Goal: Transaction & Acquisition: Purchase product/service

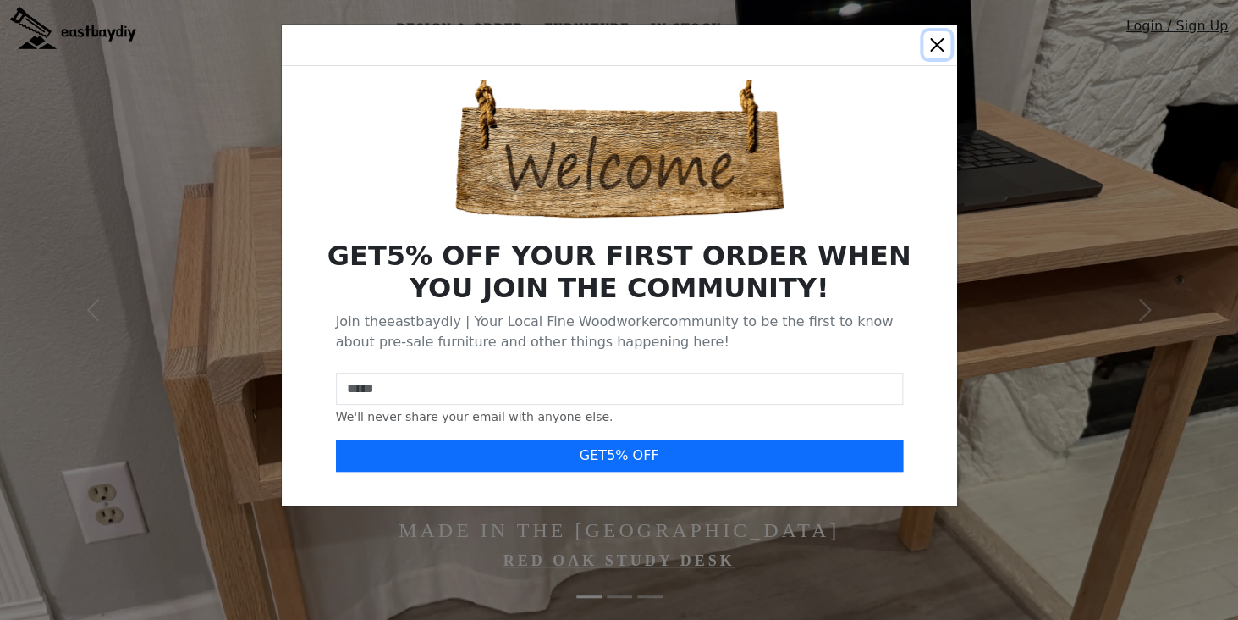
click at [934, 50] on button "Close" at bounding box center [936, 44] width 27 height 27
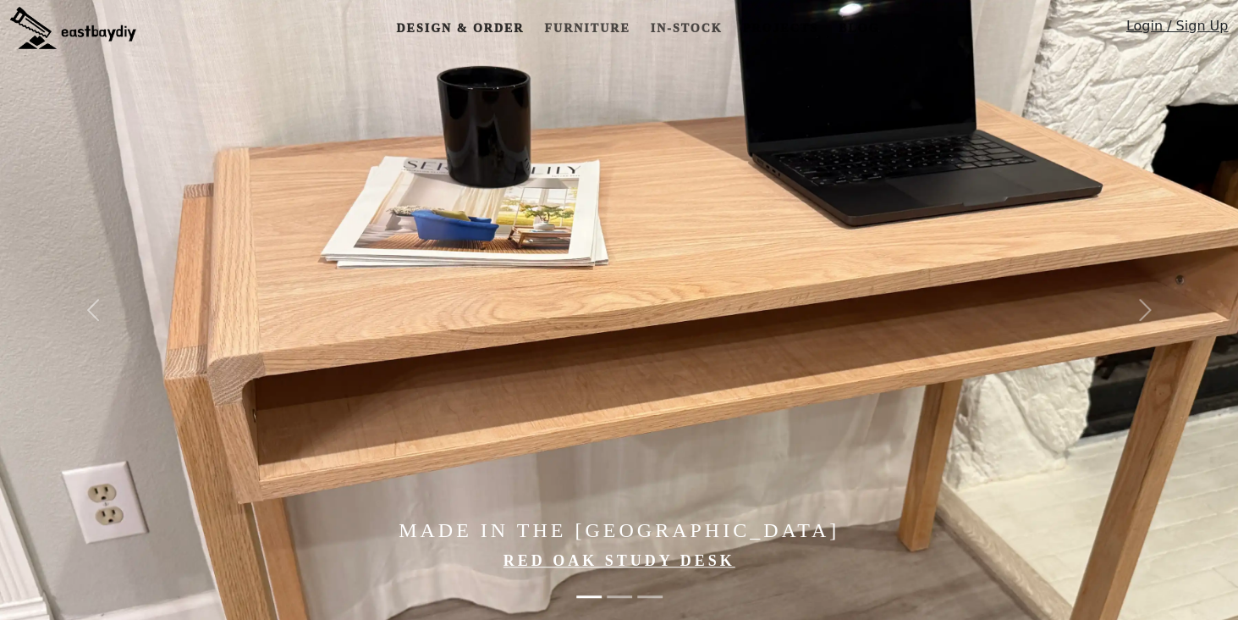
click at [464, 20] on link "Design & Order" at bounding box center [459, 28] width 141 height 31
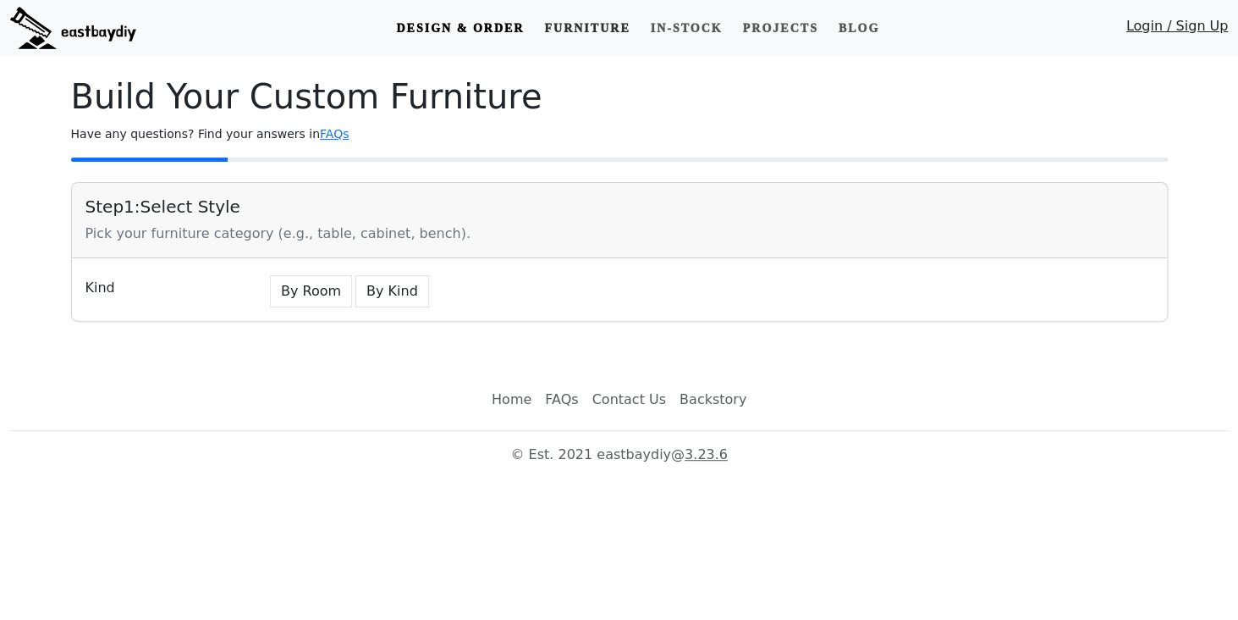
click at [617, 25] on link "Furniture" at bounding box center [586, 28] width 99 height 31
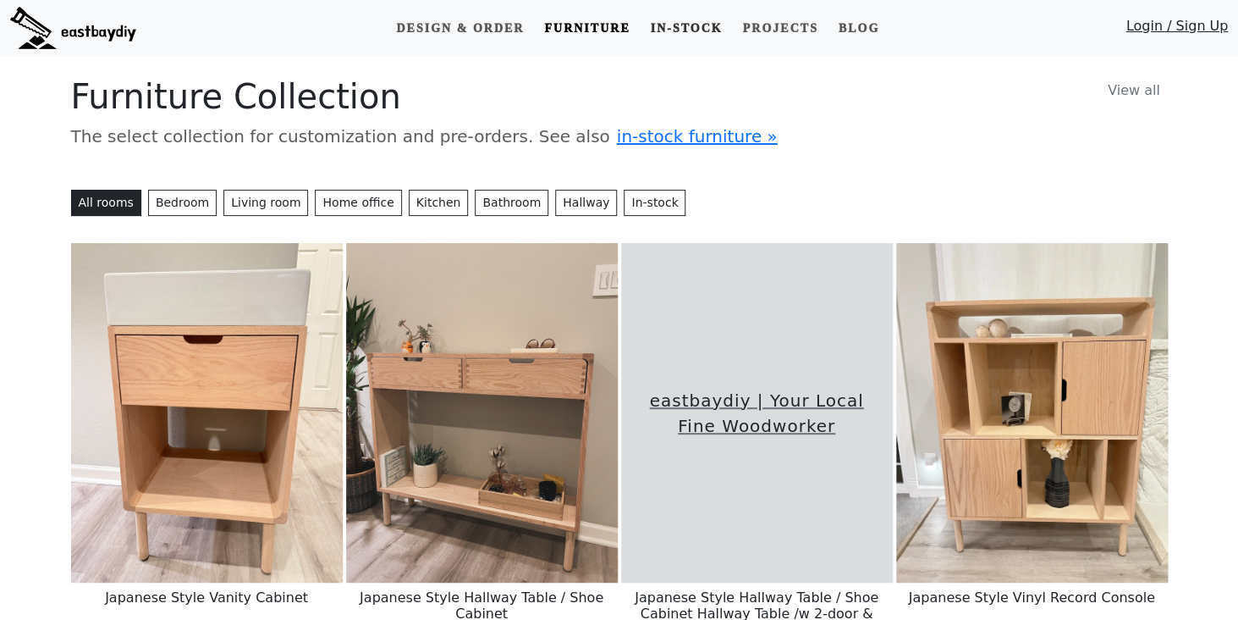
click at [683, 30] on link "In-stock" at bounding box center [685, 28] width 85 height 31
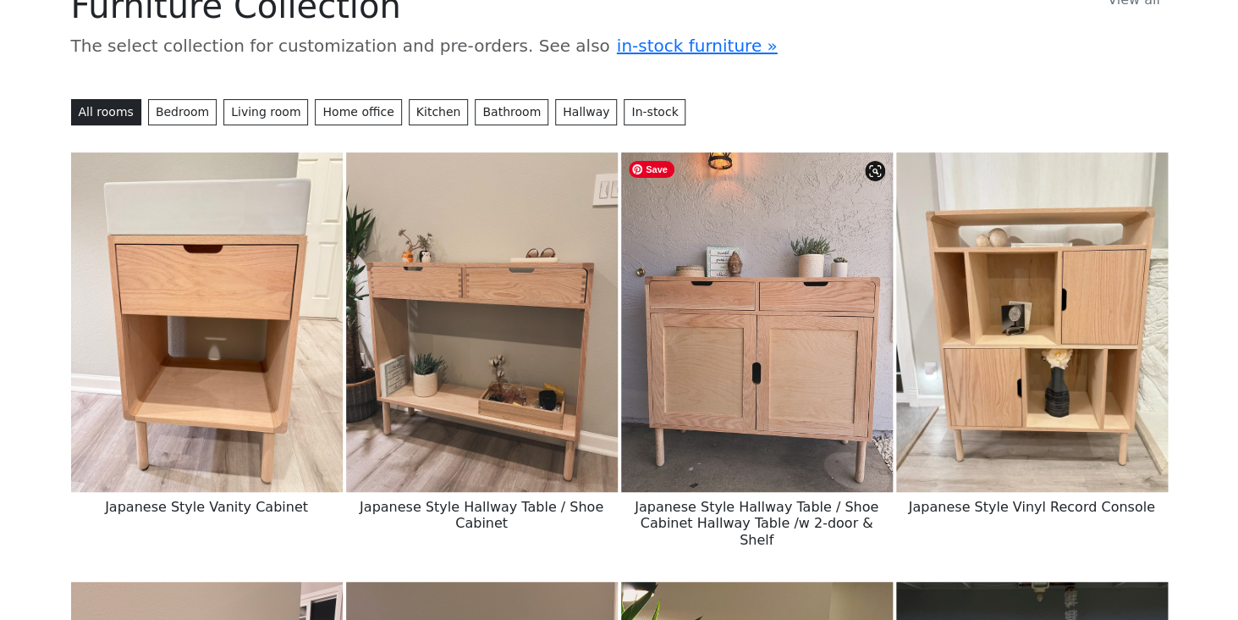
scroll to position [181, 0]
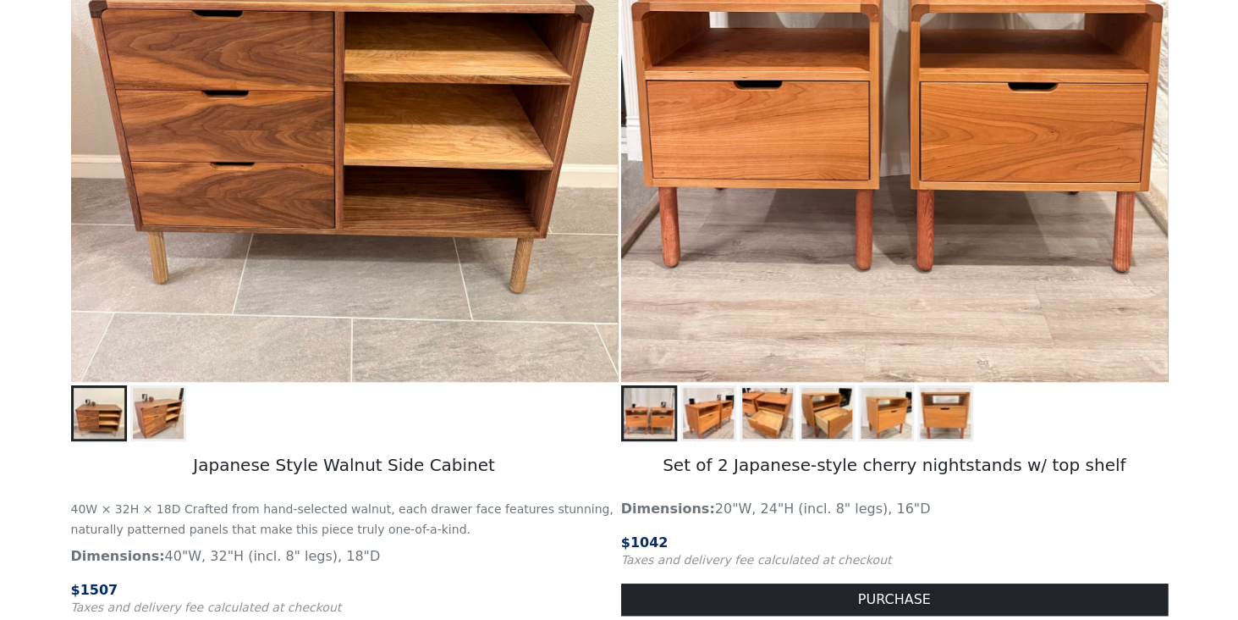
scroll to position [2521, 0]
